Goal: Transaction & Acquisition: Purchase product/service

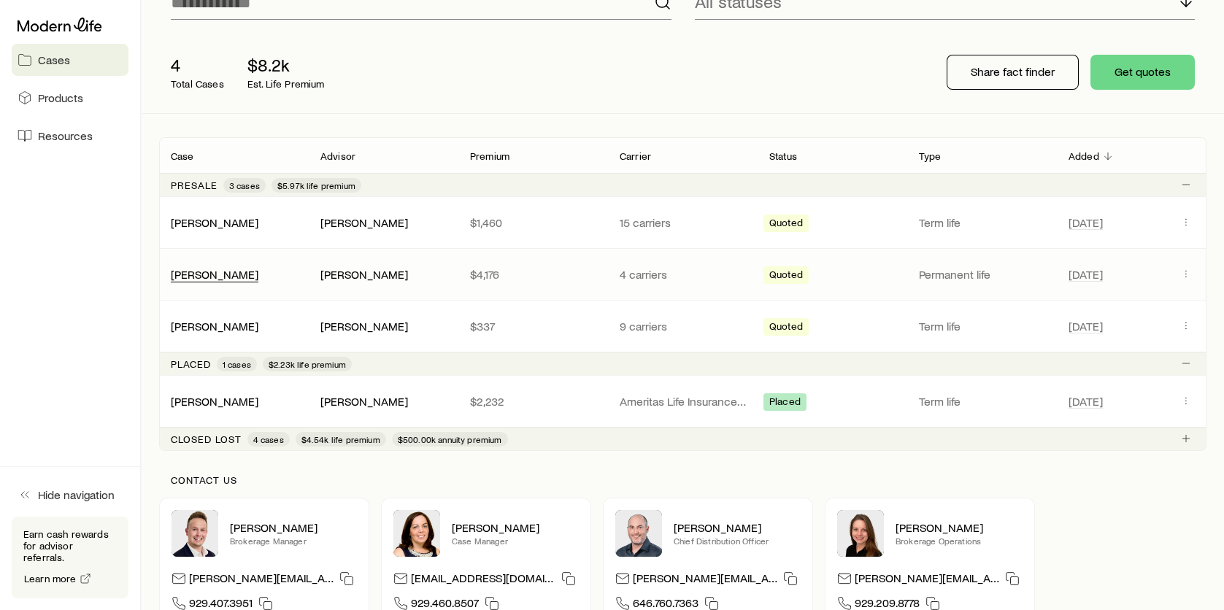
scroll to position [146, 0]
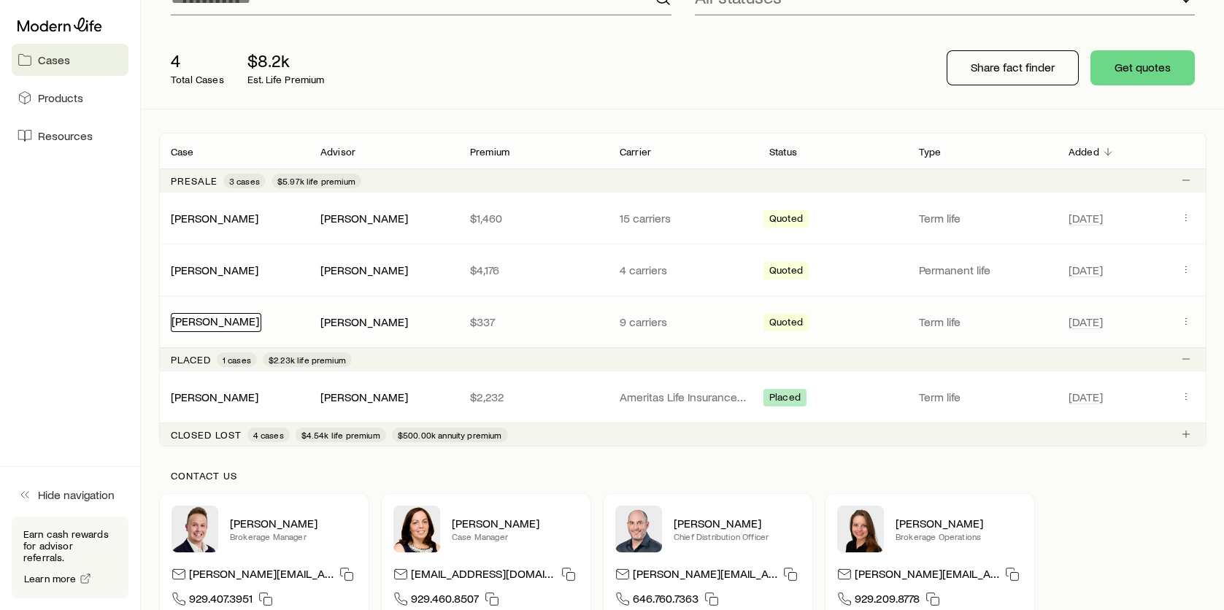
click at [243, 324] on link "[PERSON_NAME]" at bounding box center [216, 321] width 88 height 14
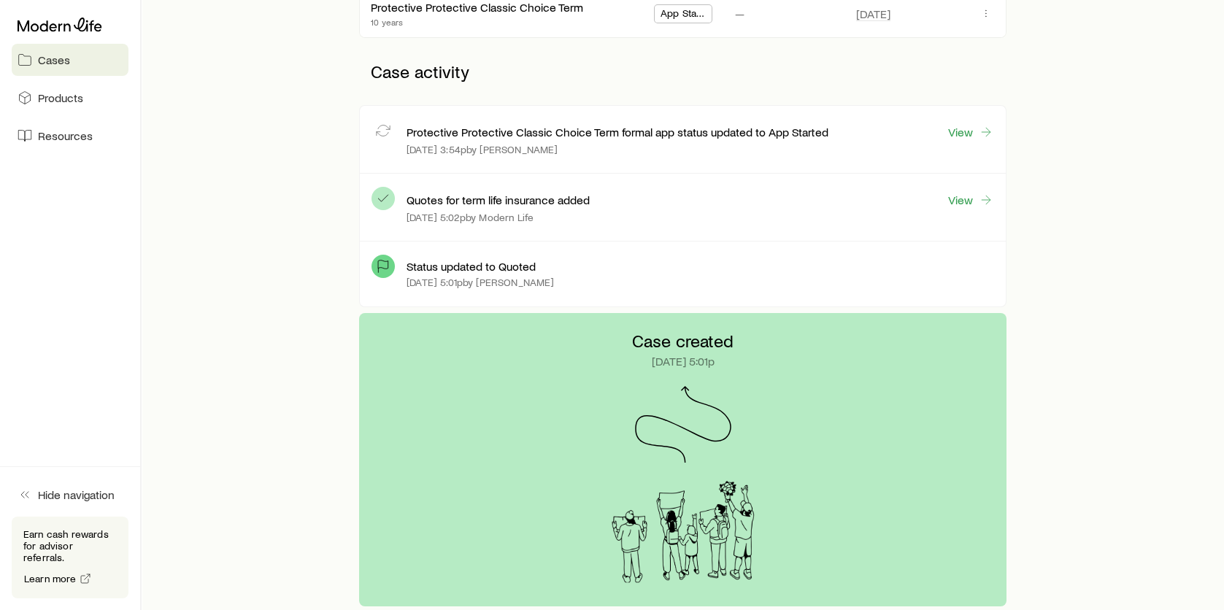
scroll to position [365, 0]
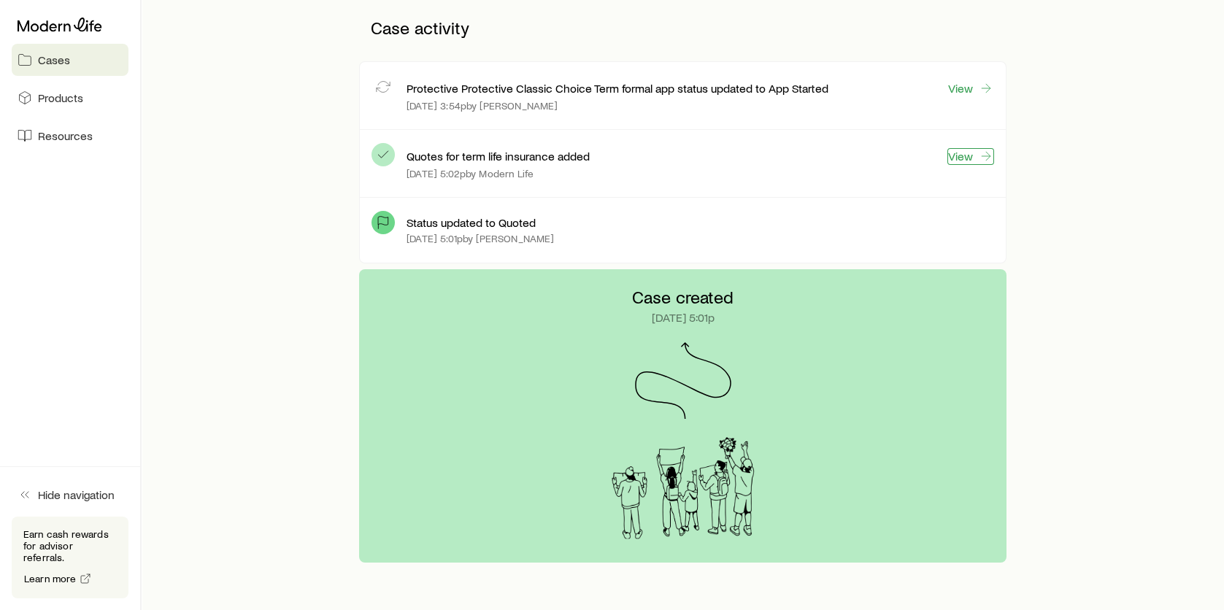
click at [967, 153] on link "View" at bounding box center [971, 156] width 47 height 17
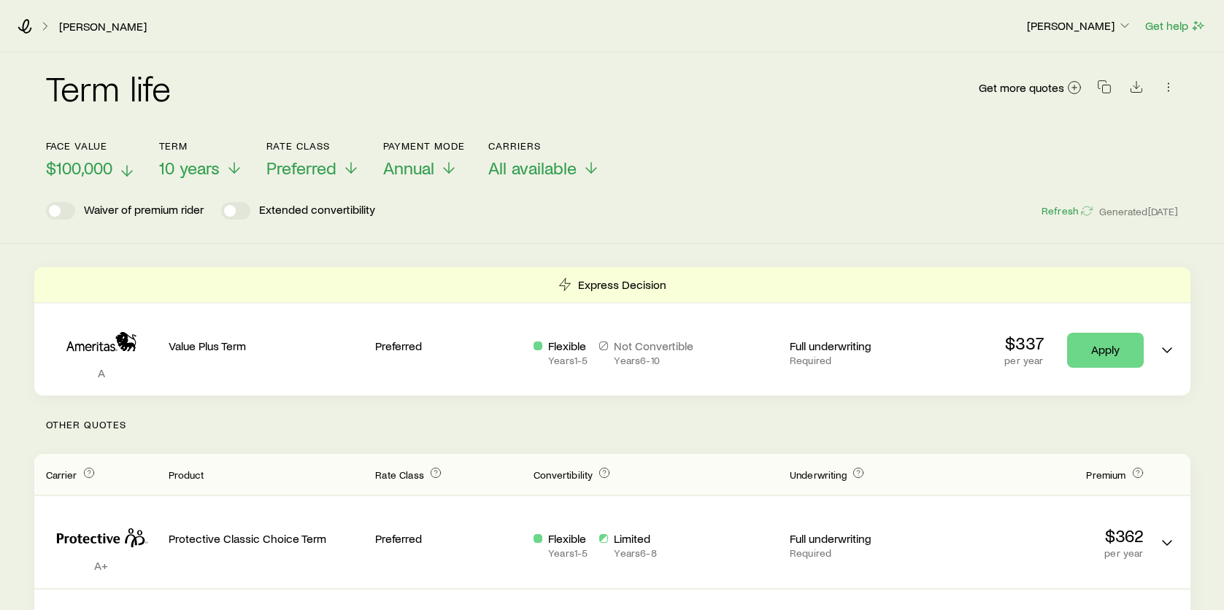
click at [127, 169] on line at bounding box center [127, 171] width 0 height 10
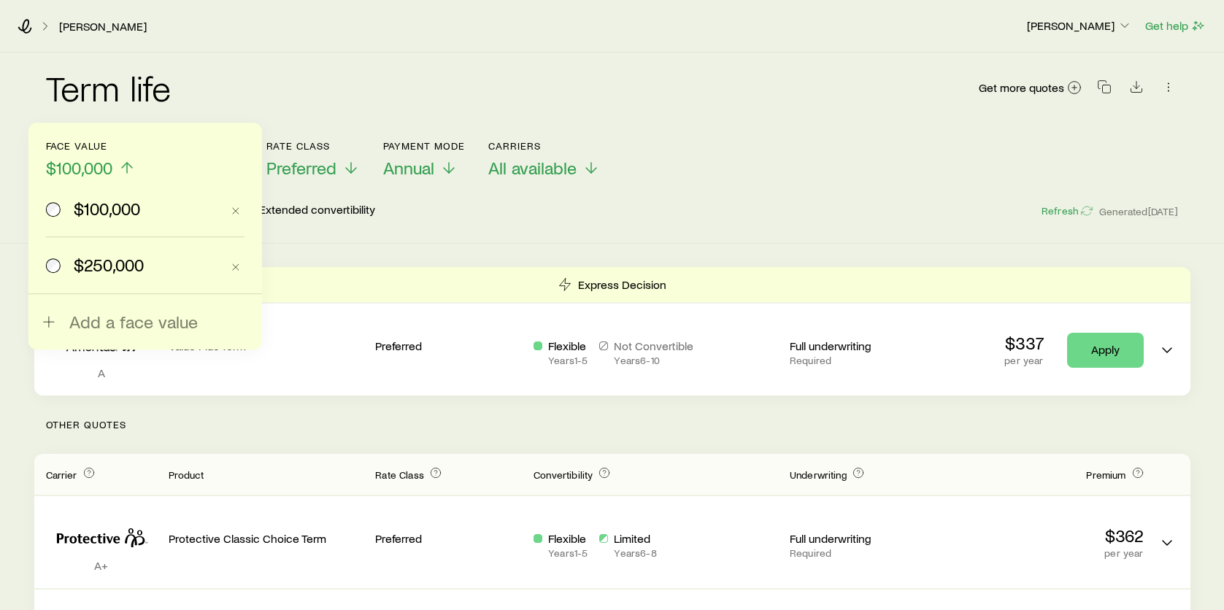
click at [99, 258] on span "$250,000" at bounding box center [109, 265] width 70 height 20
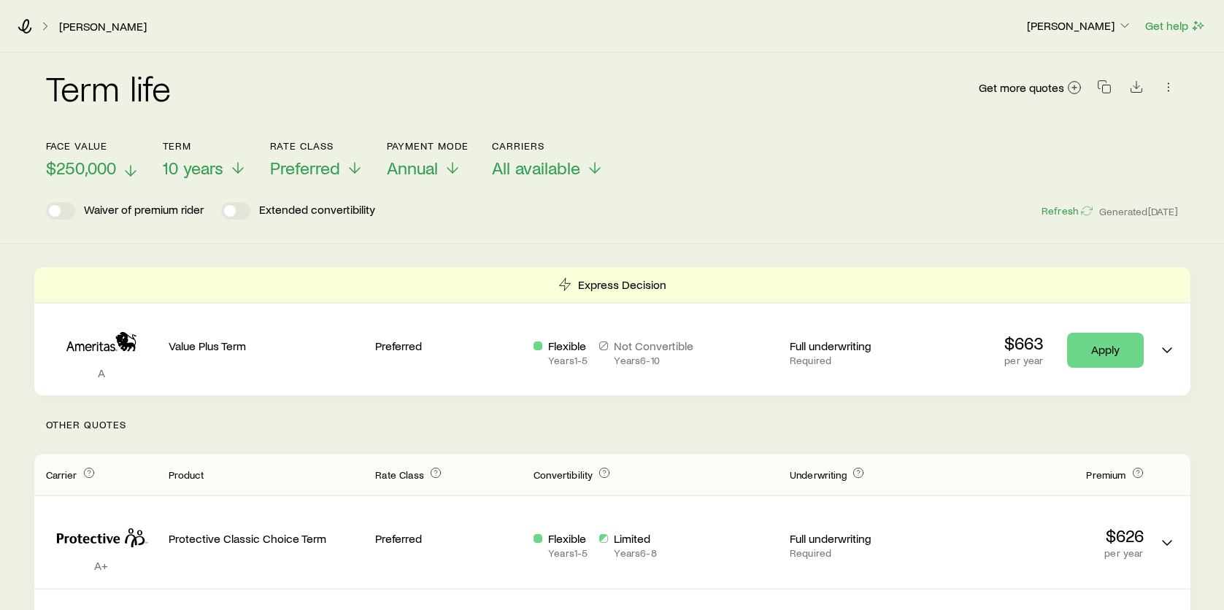
click at [1207, 192] on div "Term life Get more quotes Face value $250,000 Term 10 years Rate Class Preferre…" at bounding box center [612, 148] width 1224 height 191
click at [1069, 210] on button "Refresh" at bounding box center [1067, 211] width 53 height 14
click at [28, 30] on icon at bounding box center [25, 26] width 15 height 15
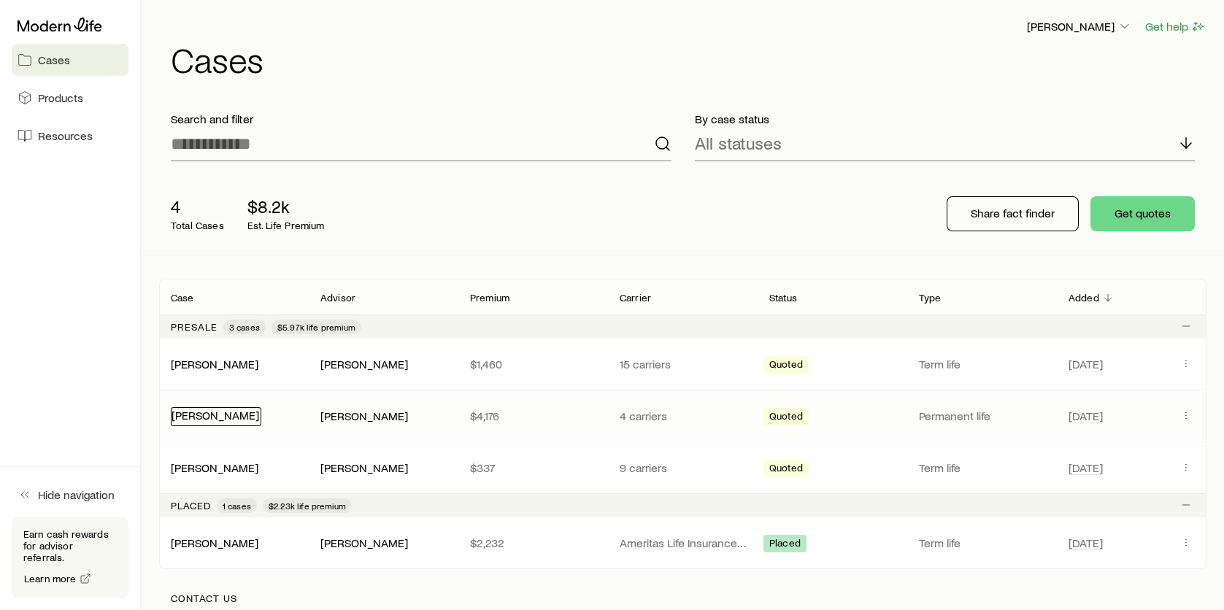
click at [213, 415] on link "[PERSON_NAME]" at bounding box center [216, 415] width 88 height 14
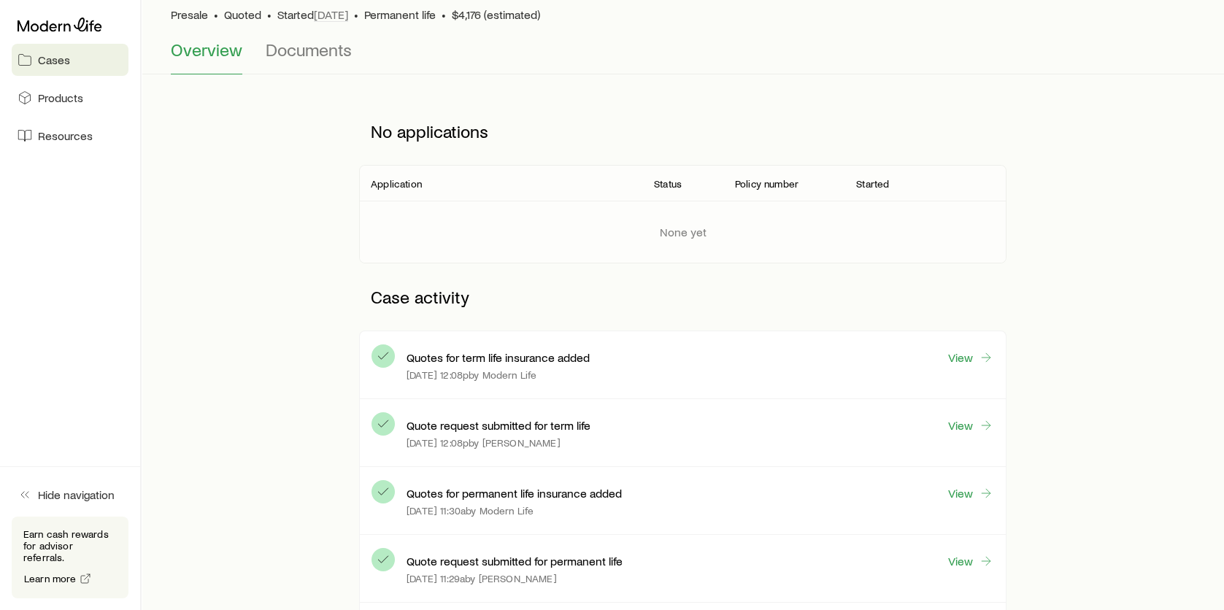
scroll to position [146, 0]
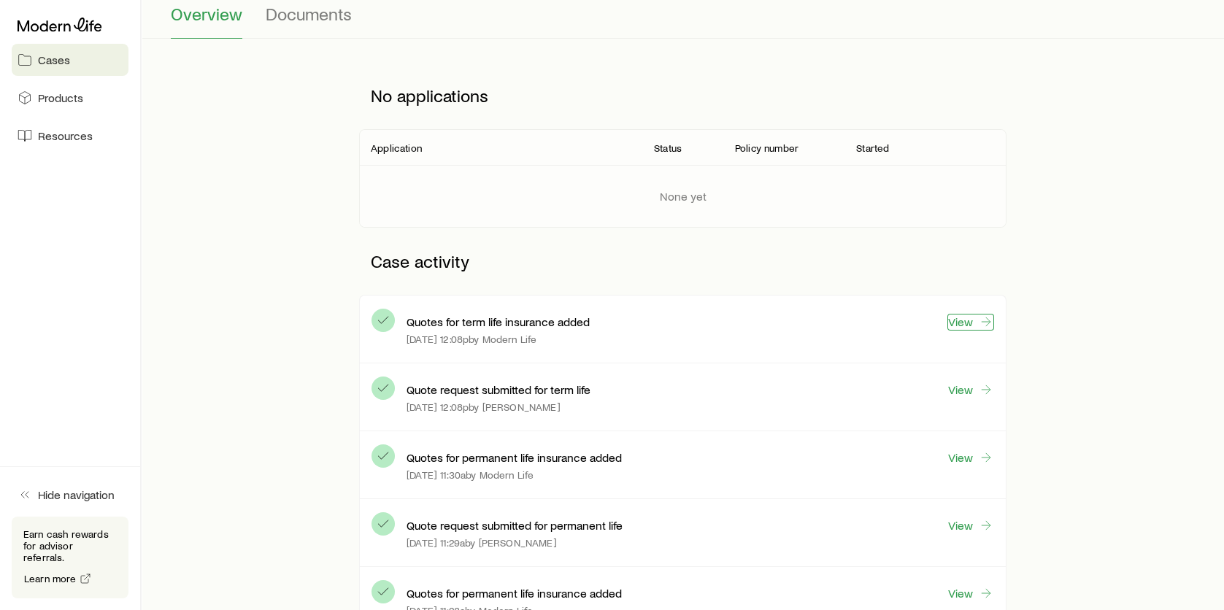
click at [961, 325] on link "View" at bounding box center [971, 322] width 47 height 17
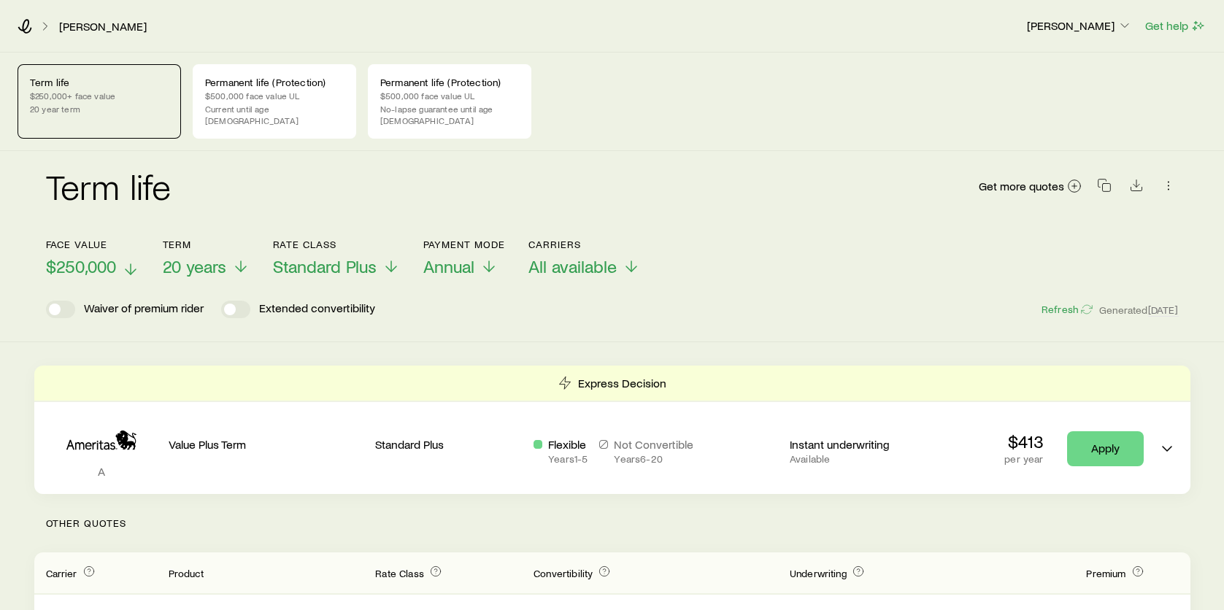
click at [124, 261] on icon at bounding box center [131, 270] width 18 height 18
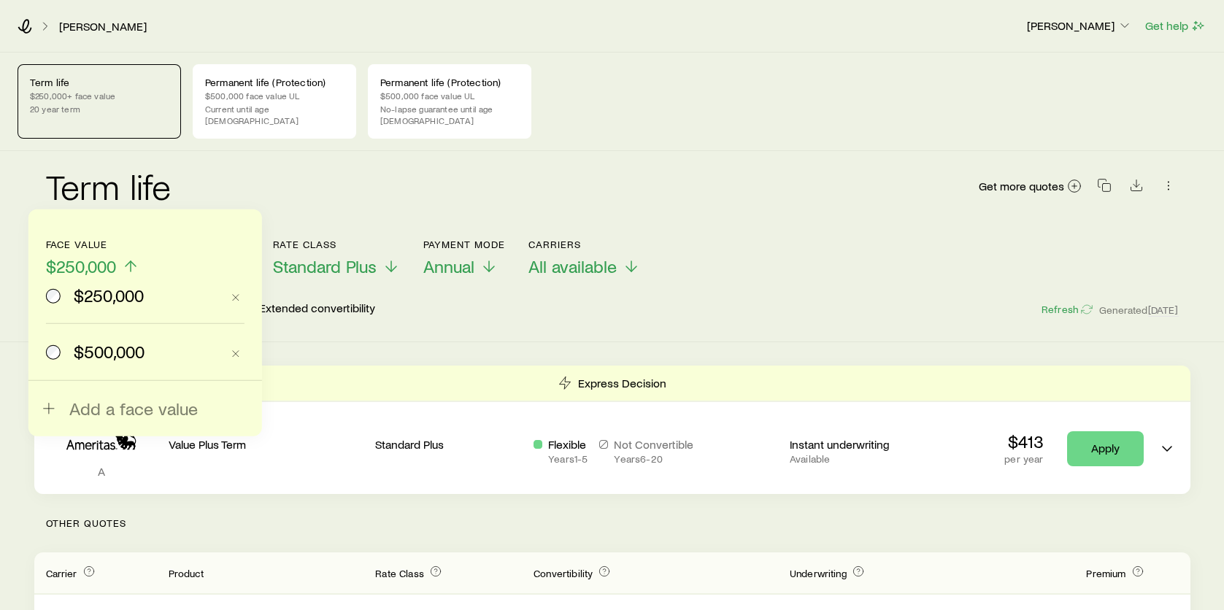
click at [119, 350] on span "$500,000" at bounding box center [109, 352] width 71 height 20
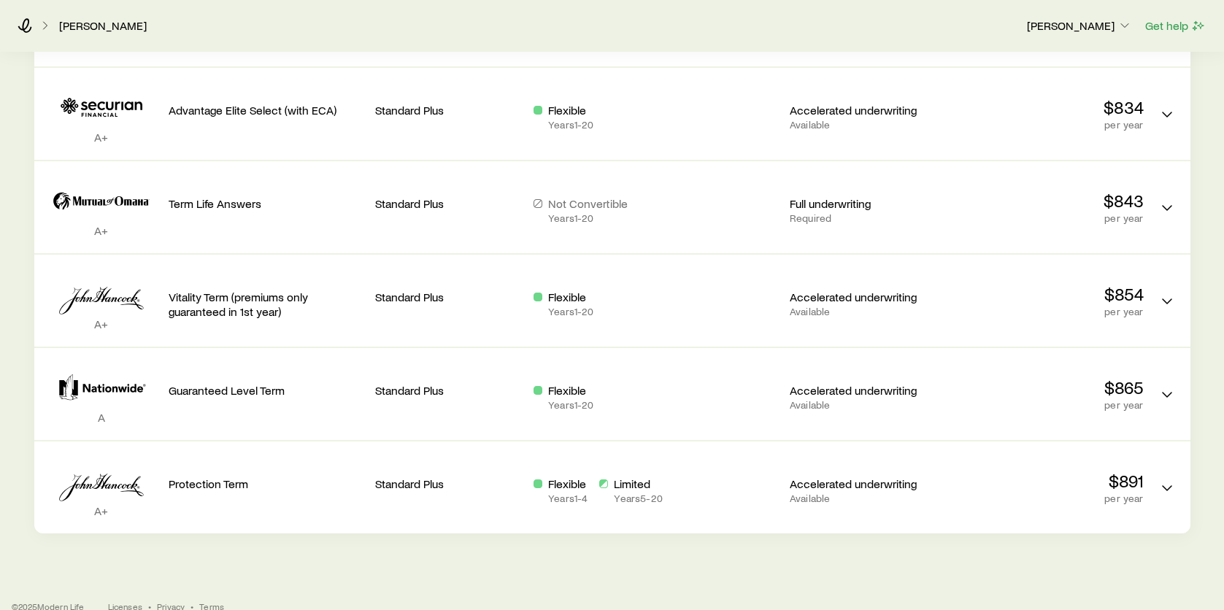
scroll to position [910, 0]
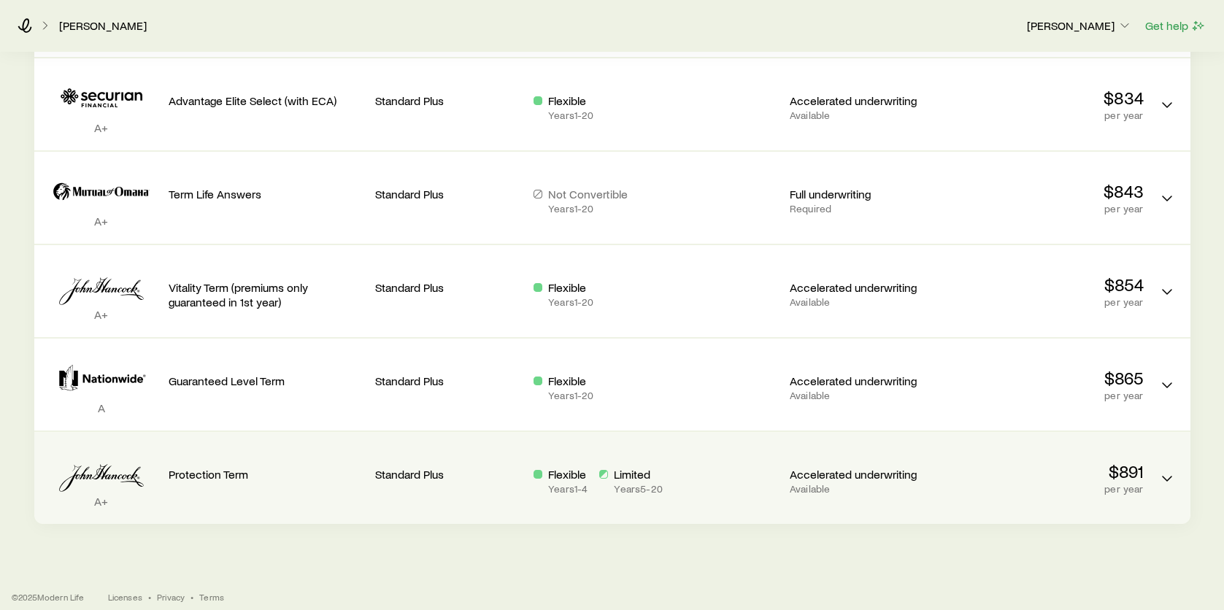
click at [118, 462] on icon "Term quotes" at bounding box center [101, 472] width 111 height 45
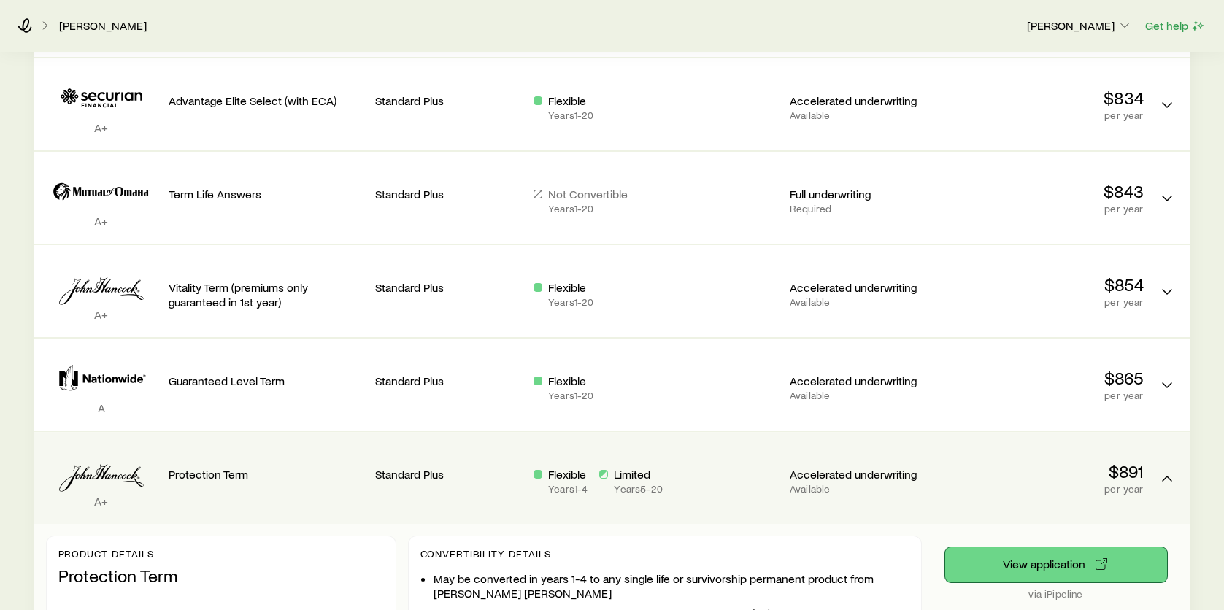
click at [1051, 552] on button "View application" at bounding box center [1056, 565] width 222 height 35
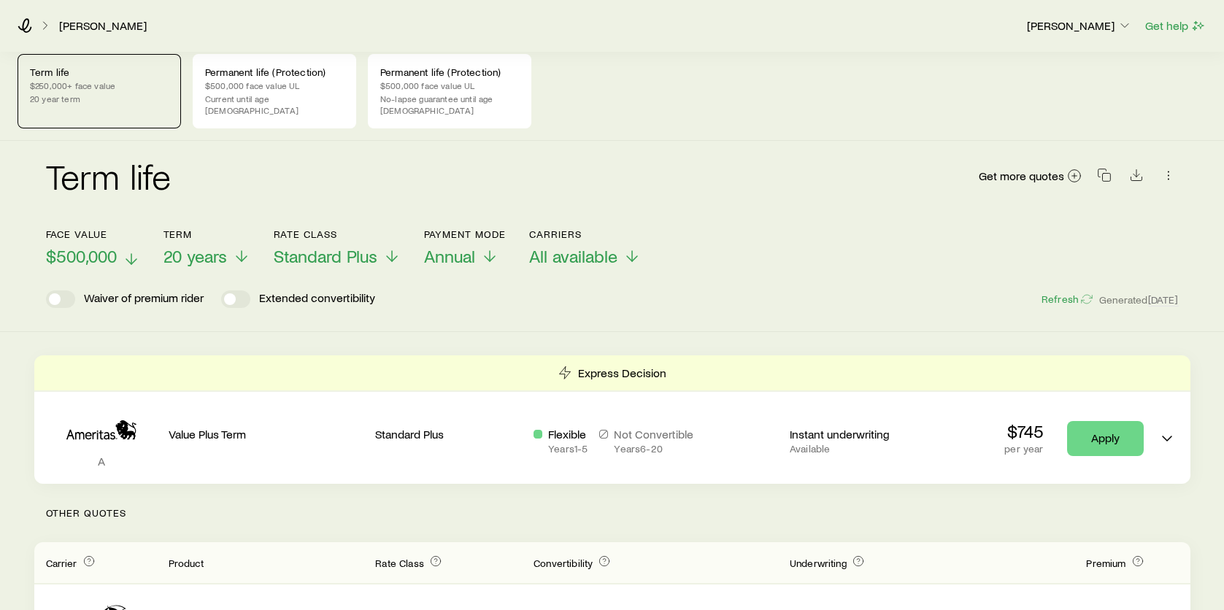
scroll to position [0, 0]
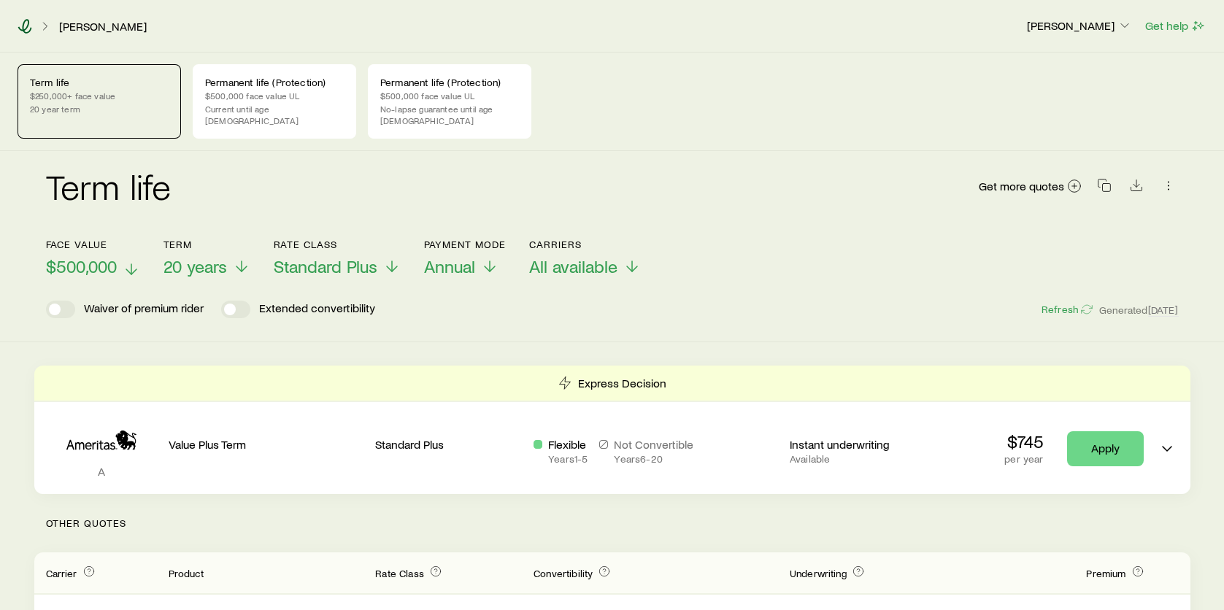
click at [28, 28] on icon at bounding box center [25, 26] width 15 height 15
